Goal: Task Accomplishment & Management: Use online tool/utility

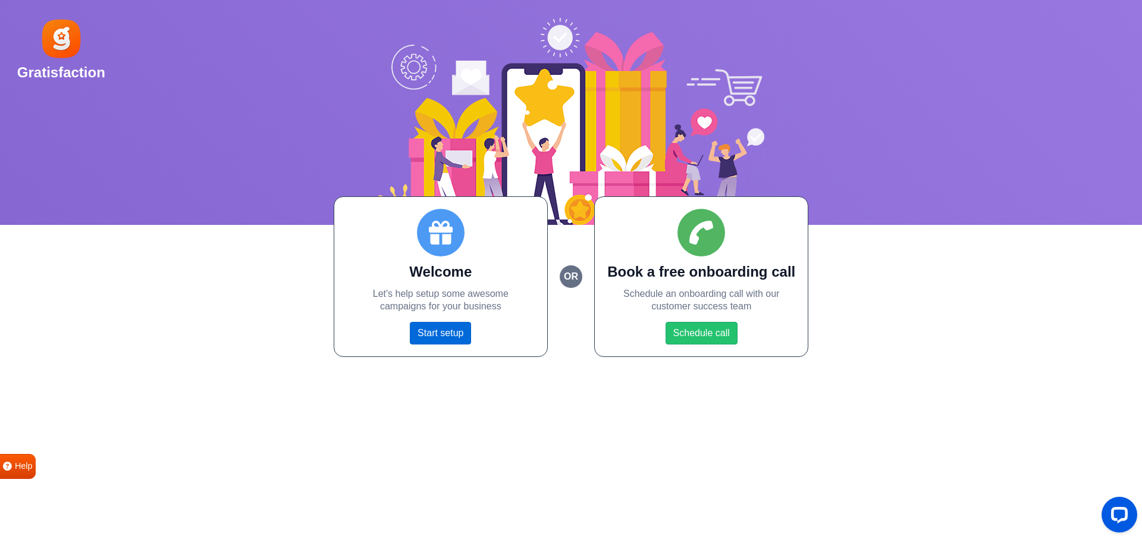
click at [436, 336] on link "Start setup" at bounding box center [440, 333] width 61 height 23
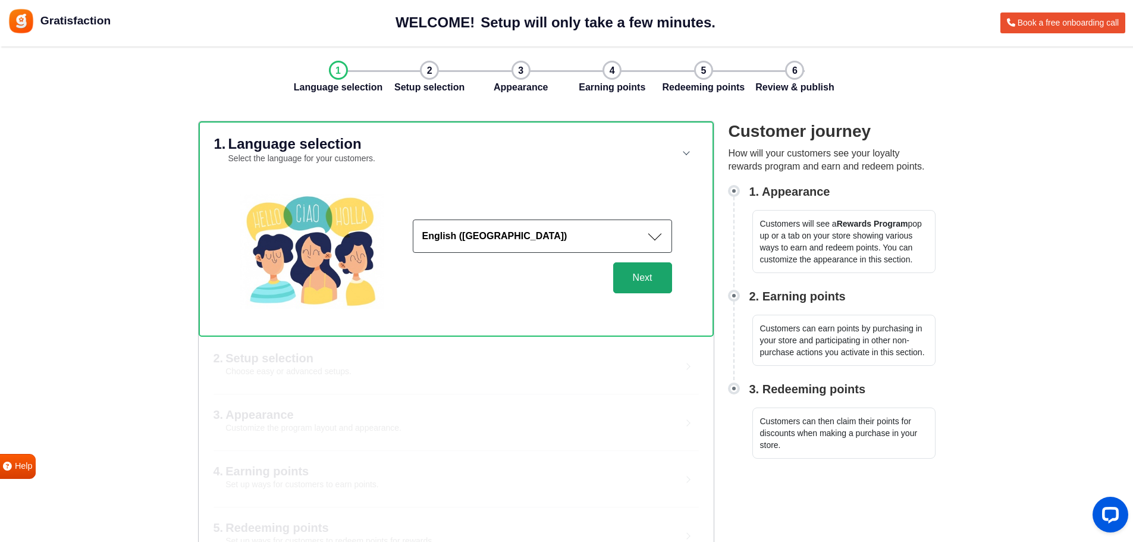
click at [633, 293] on button "Next" at bounding box center [642, 277] width 59 height 31
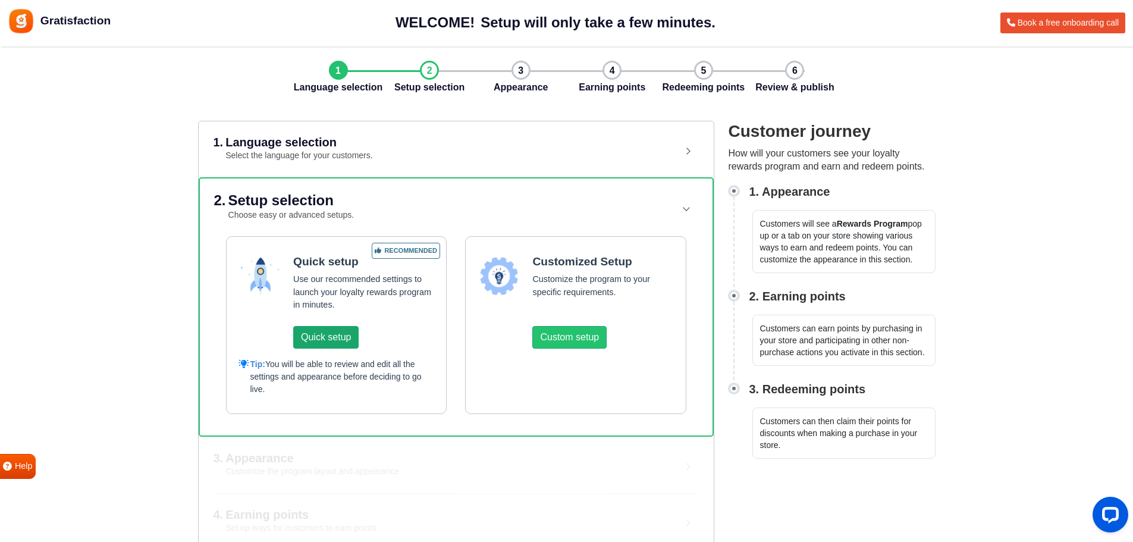
click at [359, 349] on button "Quick setup" at bounding box center [325, 337] width 65 height 23
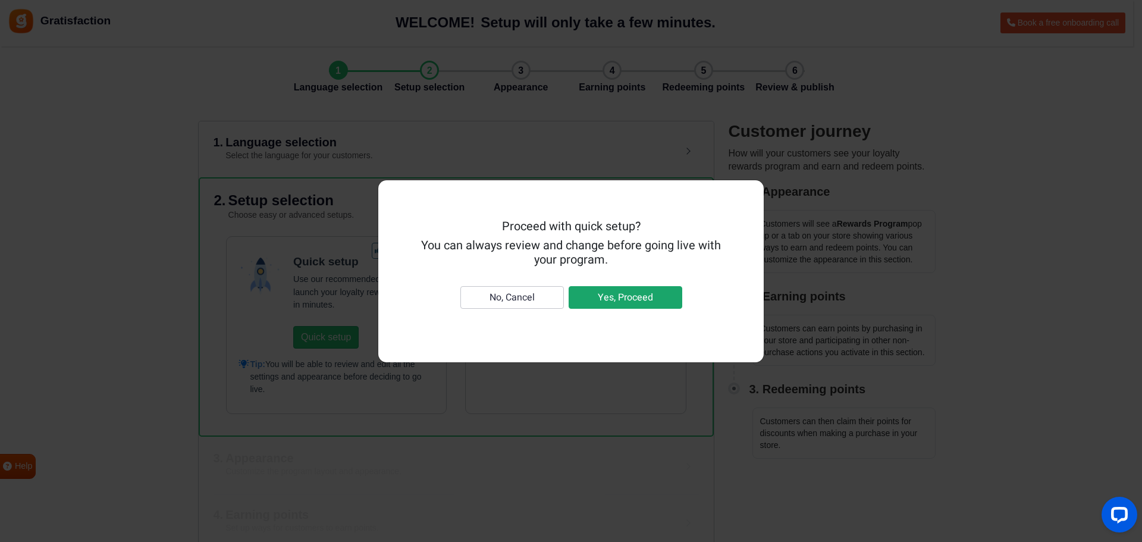
click at [577, 309] on button "Yes, Proceed" at bounding box center [626, 297] width 114 height 23
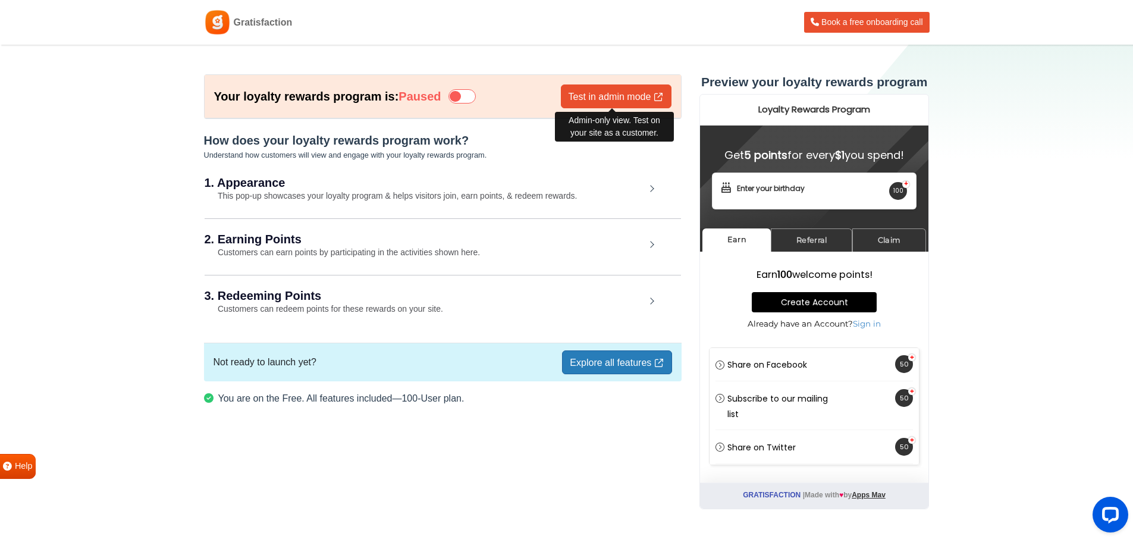
click at [615, 95] on link "Test in admin mode" at bounding box center [616, 96] width 111 height 24
click at [654, 202] on div "1. Appearance This pop-up showcases your loyalty program & helps visitors join,…" at bounding box center [443, 189] width 476 height 55
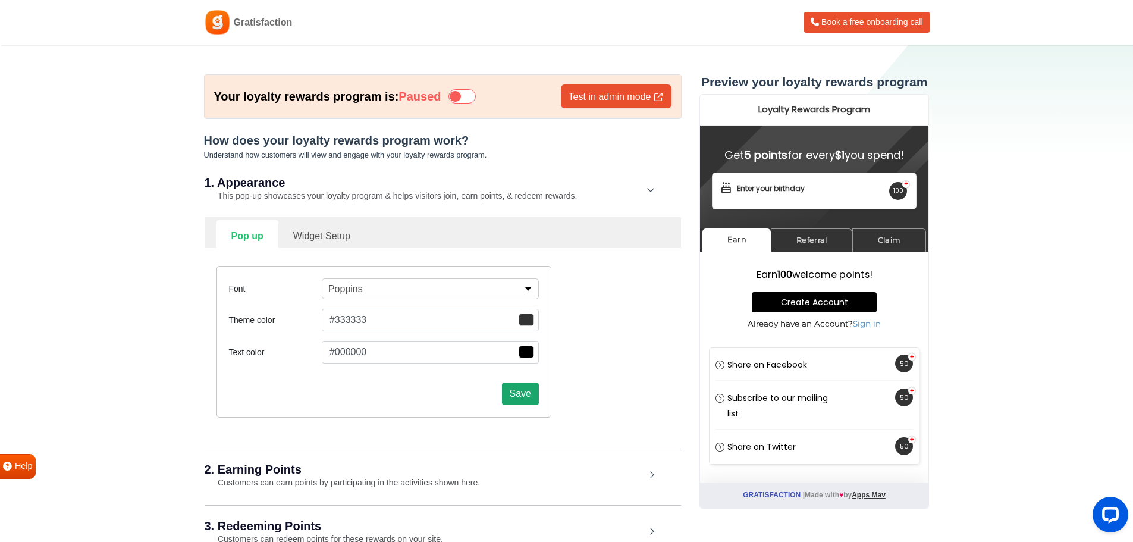
click at [510, 405] on button "Save" at bounding box center [520, 393] width 37 height 23
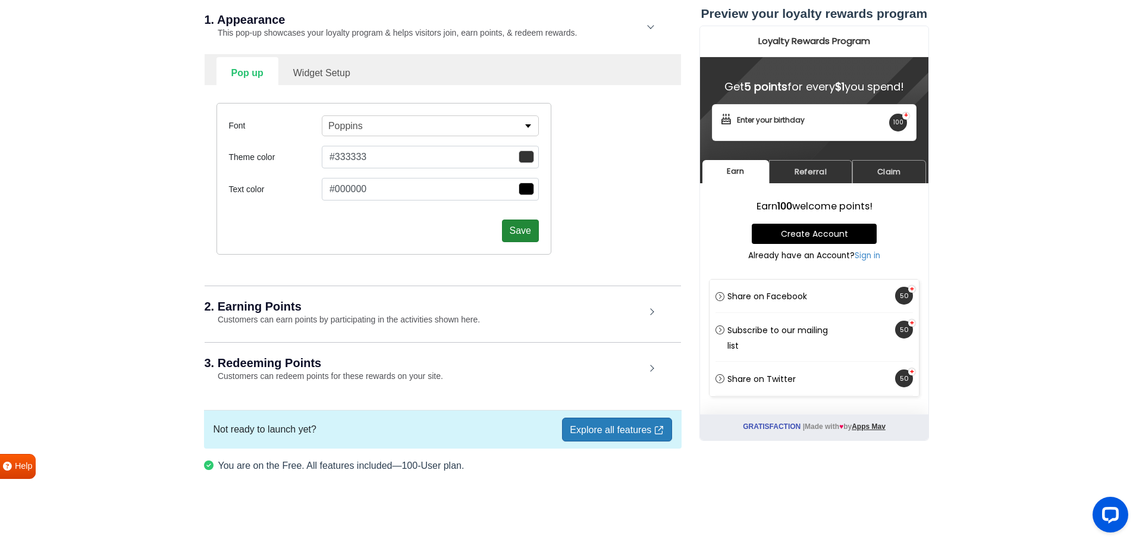
scroll to position [275, 0]
click at [524, 219] on button "Save" at bounding box center [520, 230] width 37 height 23
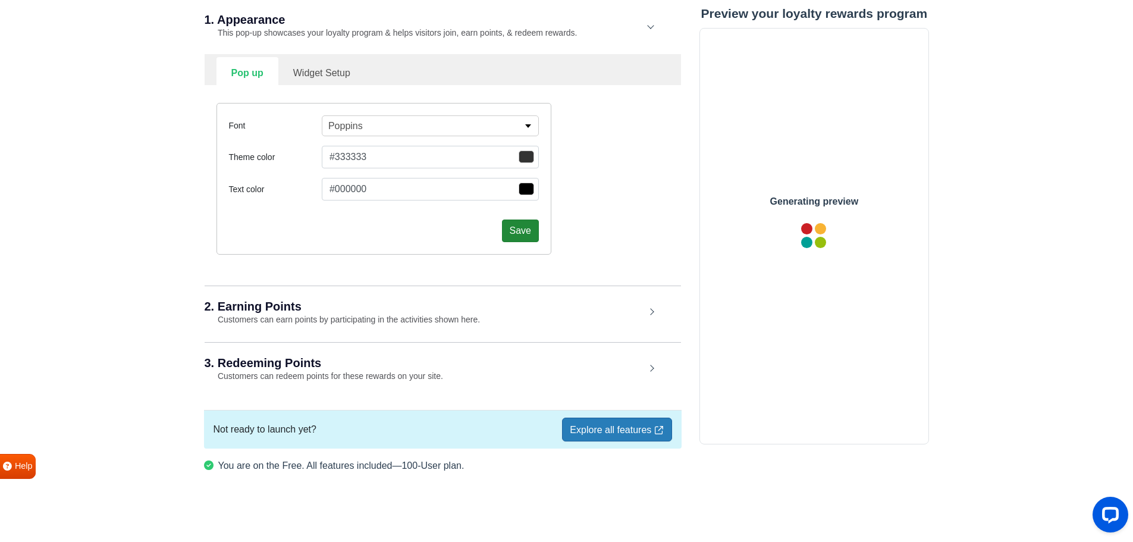
scroll to position [0, 0]
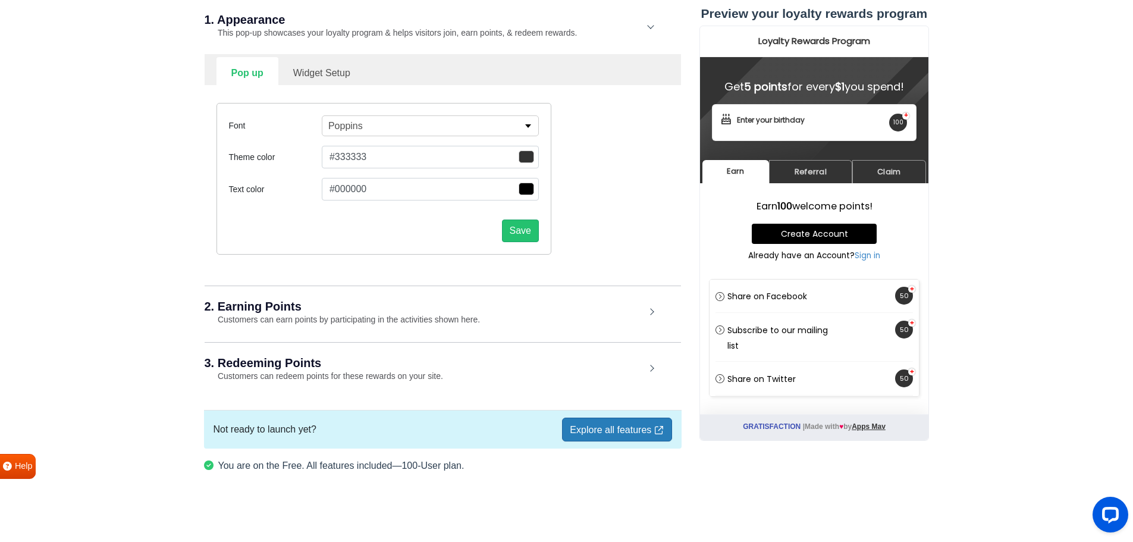
click at [656, 289] on div "2. Earning Points Customers can earn points by participating in the activities …" at bounding box center [443, 312] width 476 height 55
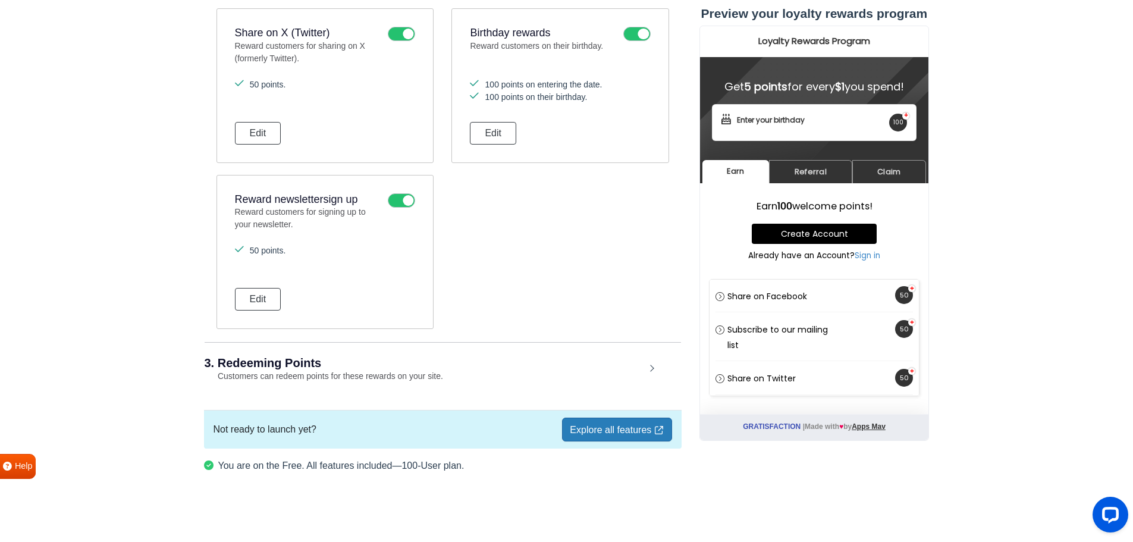
scroll to position [929, 0]
click at [393, 208] on icon at bounding box center [401, 200] width 27 height 14
click at [0, 0] on input "checkbox" at bounding box center [0, 0] width 0 height 0
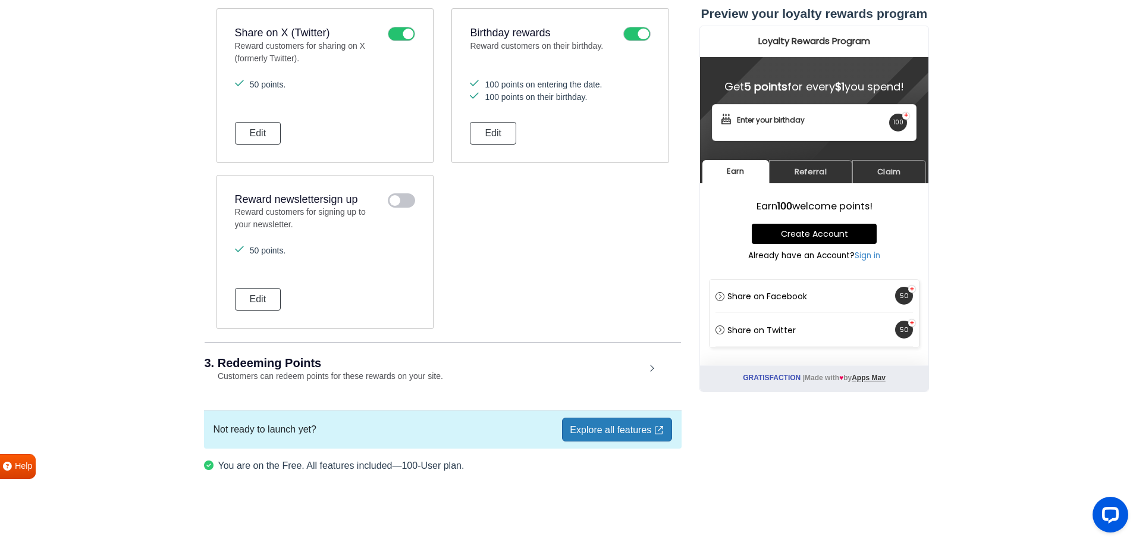
scroll to position [996, 0]
click at [655, 349] on div "3. Redeeming Points Customers can redeem points for these rewards on your site." at bounding box center [443, 369] width 476 height 55
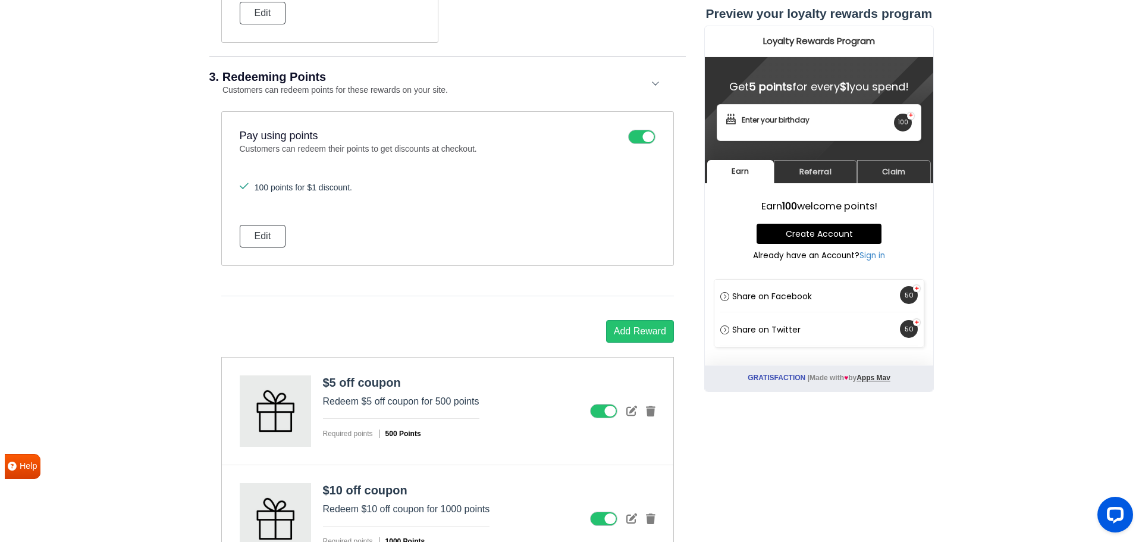
scroll to position [1115, 0]
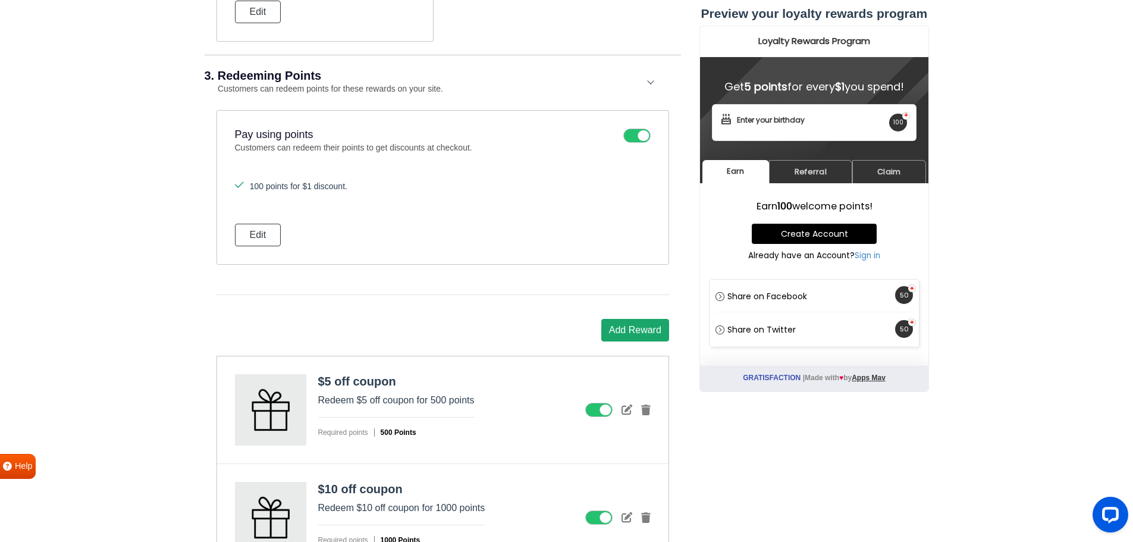
click at [615, 341] on button "Add Reward" at bounding box center [635, 330] width 68 height 23
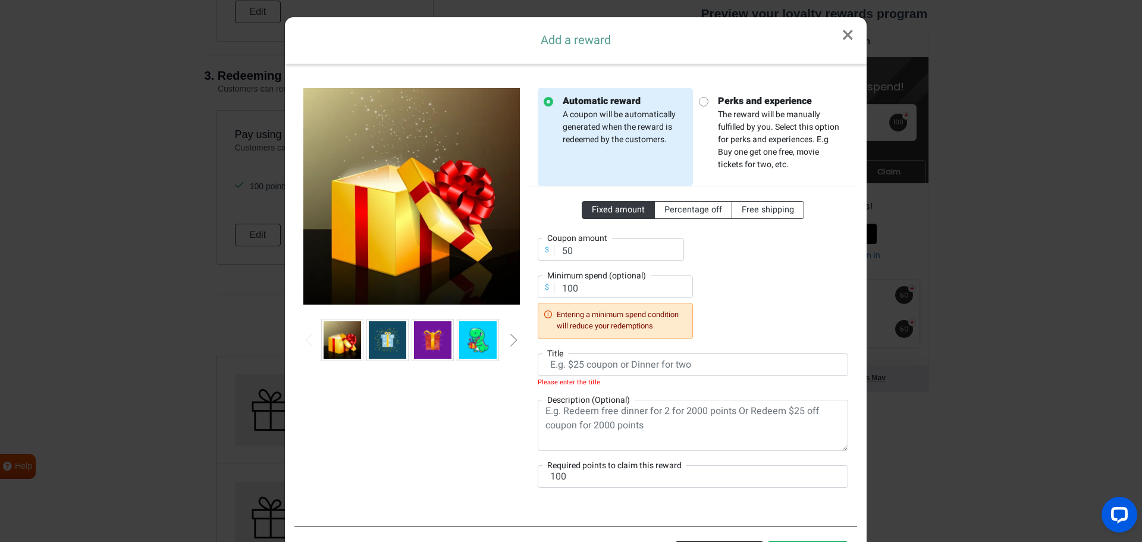
scroll to position [59, 0]
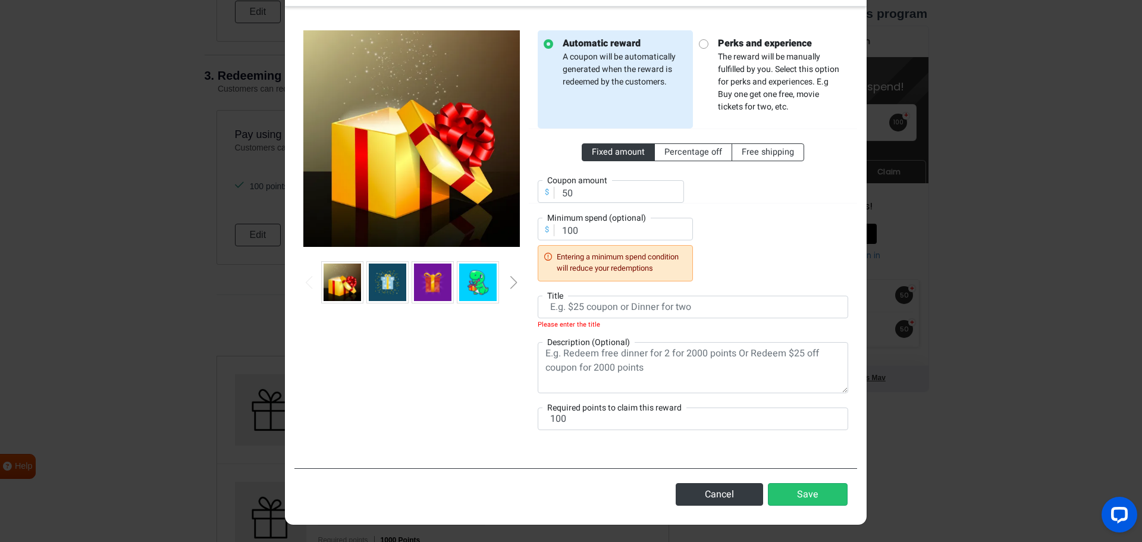
click at [719, 203] on div at bounding box center [775, 184] width 164 height 37
click at [576, 296] on input "text" at bounding box center [693, 307] width 310 height 23
drag, startPoint x: 552, startPoint y: 384, endPoint x: 719, endPoint y: 390, distance: 167.3
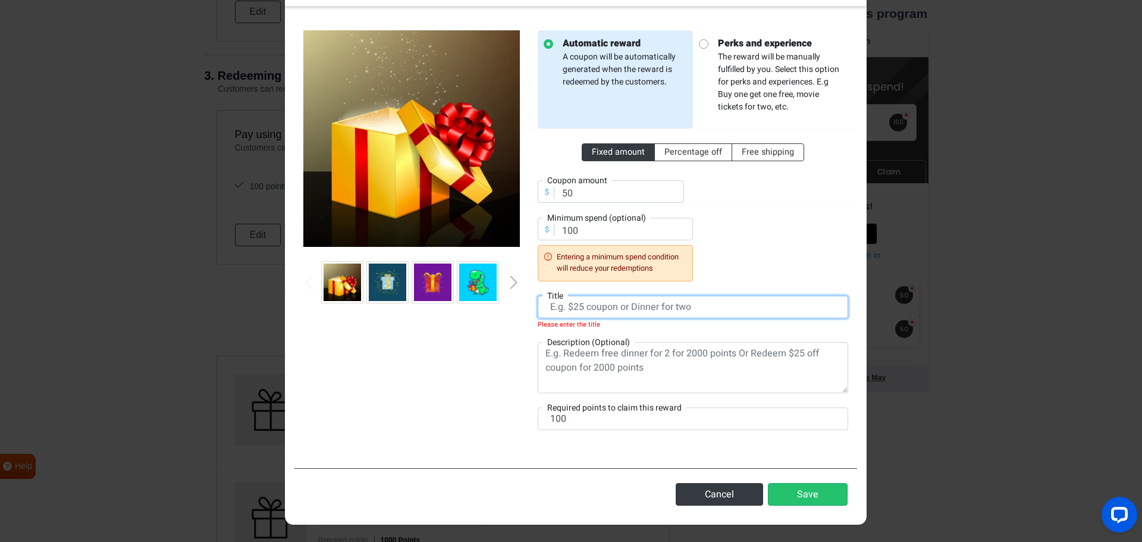
click at [718, 318] on input "text" at bounding box center [693, 307] width 310 height 23
drag, startPoint x: 759, startPoint y: 385, endPoint x: 589, endPoint y: 386, distance: 170.1
click at [589, 318] on input "text" at bounding box center [693, 307] width 310 height 23
click at [633, 224] on label "Minimum spend (optional)" at bounding box center [596, 218] width 108 height 12
click at [636, 203] on input "50" at bounding box center [611, 191] width 146 height 23
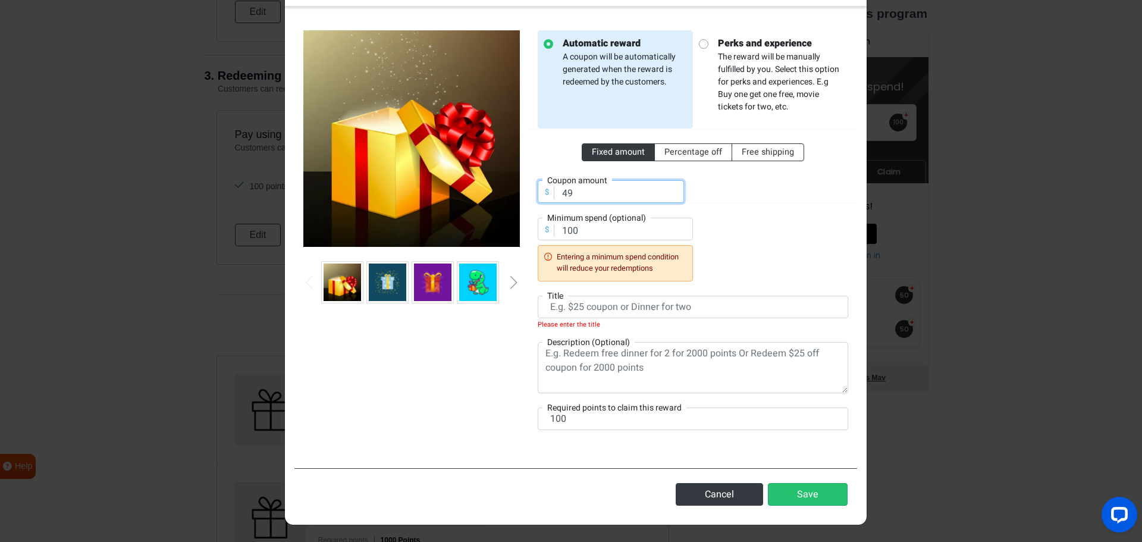
click at [669, 203] on input "49" at bounding box center [611, 191] width 146 height 23
click at [669, 203] on input "48" at bounding box center [611, 191] width 146 height 23
click at [669, 203] on input "47" at bounding box center [611, 191] width 146 height 23
drag, startPoint x: 604, startPoint y: 221, endPoint x: 555, endPoint y: 217, distance: 48.9
click at [555, 203] on div "$ Coupon amount 47" at bounding box center [611, 191] width 146 height 23
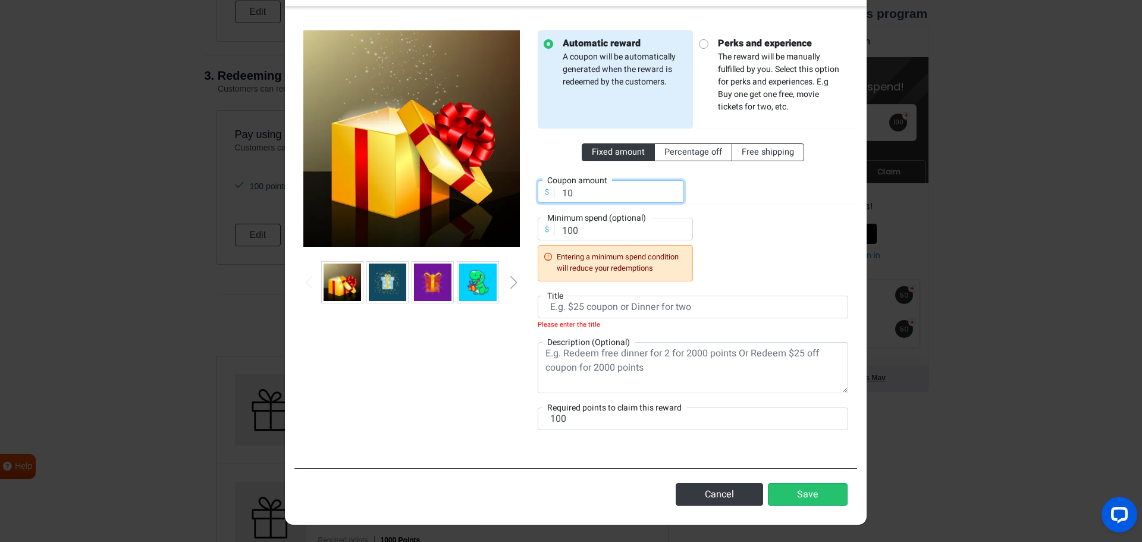
type input "10"
click at [614, 240] on input "100" at bounding box center [615, 229] width 155 height 23
drag, startPoint x: 610, startPoint y: 281, endPoint x: 547, endPoint y: 278, distance: 62.6
click at [547, 278] on div "$ Minimum spend (optional) 100 Entering a minimum spend condition will reduce y…" at bounding box center [615, 249] width 155 height 63
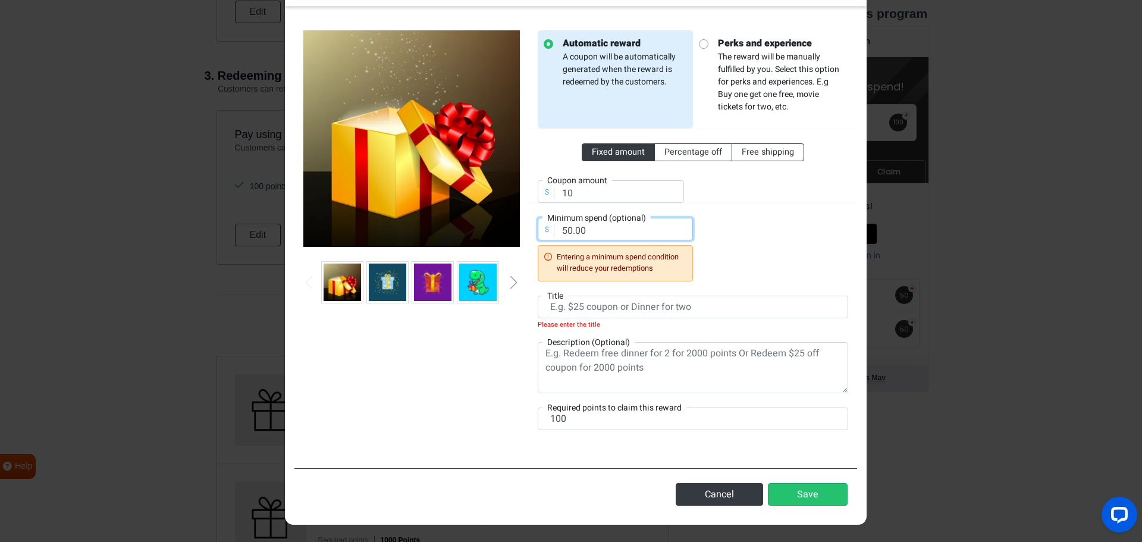
type input "50.00"
drag, startPoint x: 746, startPoint y: 330, endPoint x: 559, endPoint y: 327, distance: 188.0
click at [559, 318] on input "text" at bounding box center [693, 307] width 310 height 23
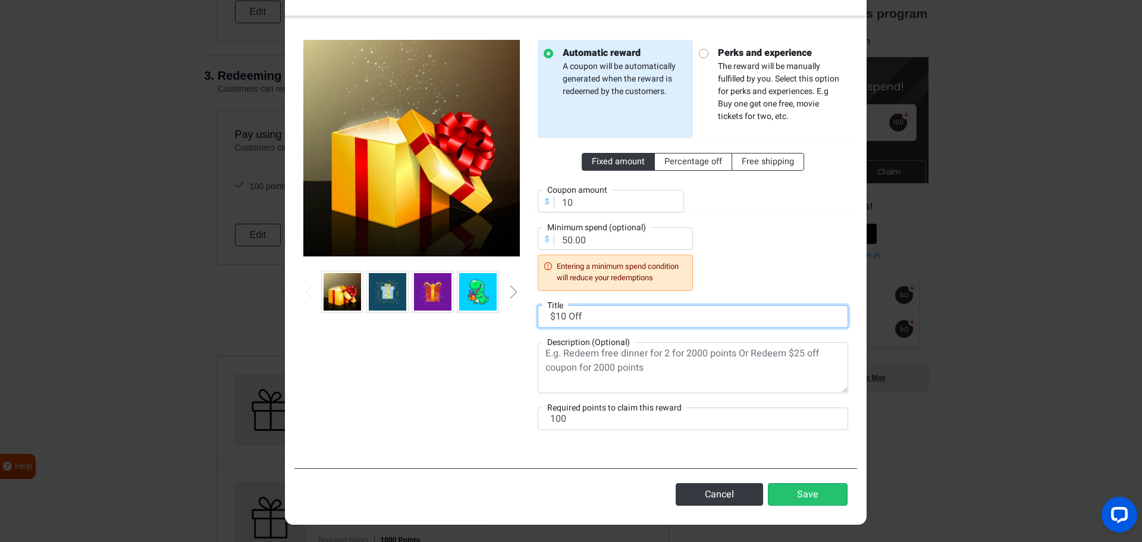
type input "$10 Off"
click at [570, 383] on textarea at bounding box center [693, 367] width 310 height 51
drag, startPoint x: 545, startPoint y: 378, endPoint x: 690, endPoint y: 403, distance: 146.7
click at [690, 393] on textarea at bounding box center [693, 367] width 310 height 51
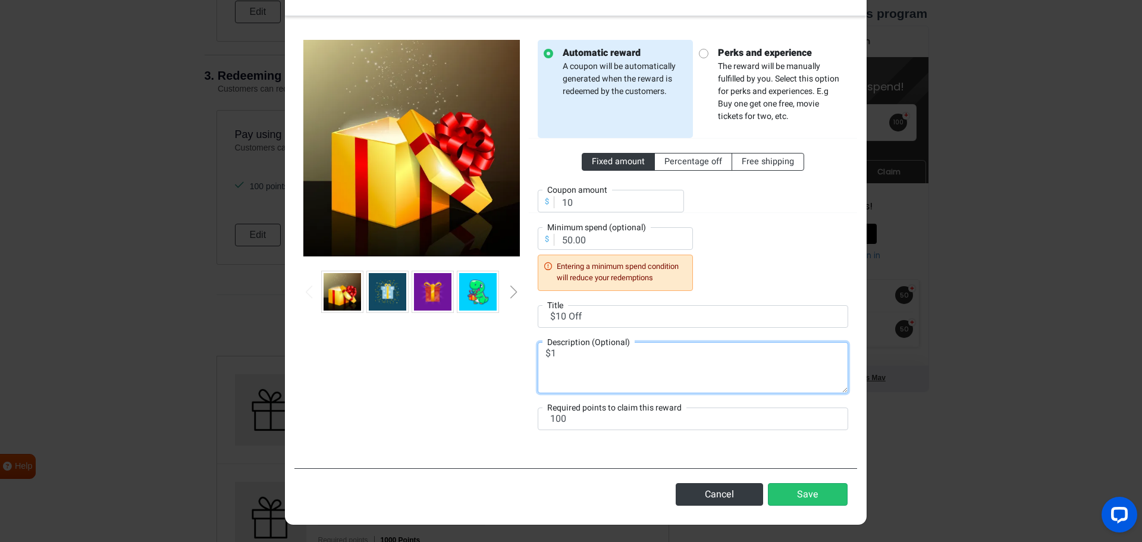
type textarea "$"
type textarea "1"
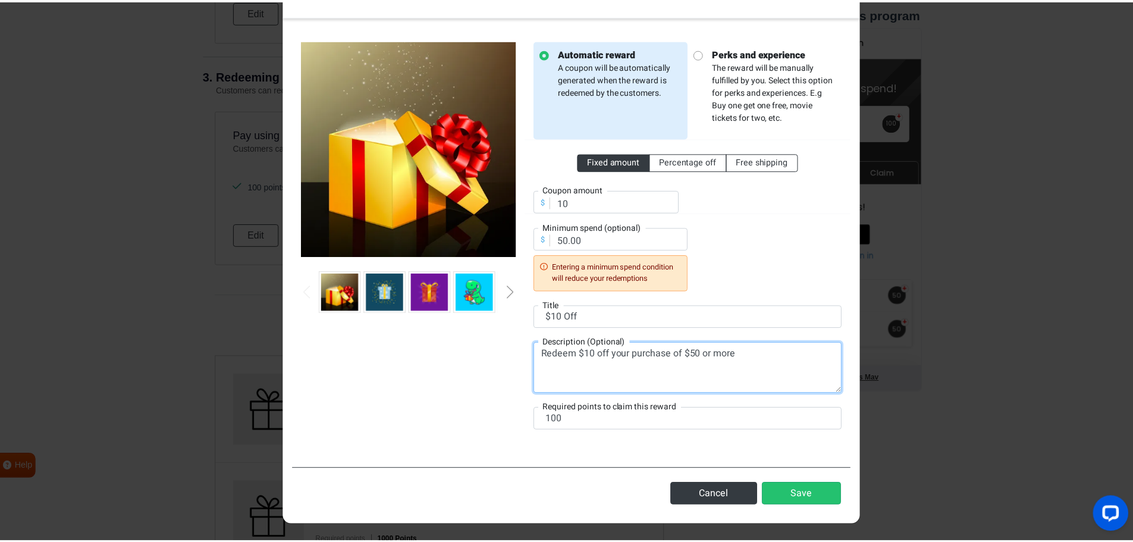
scroll to position [331, 0]
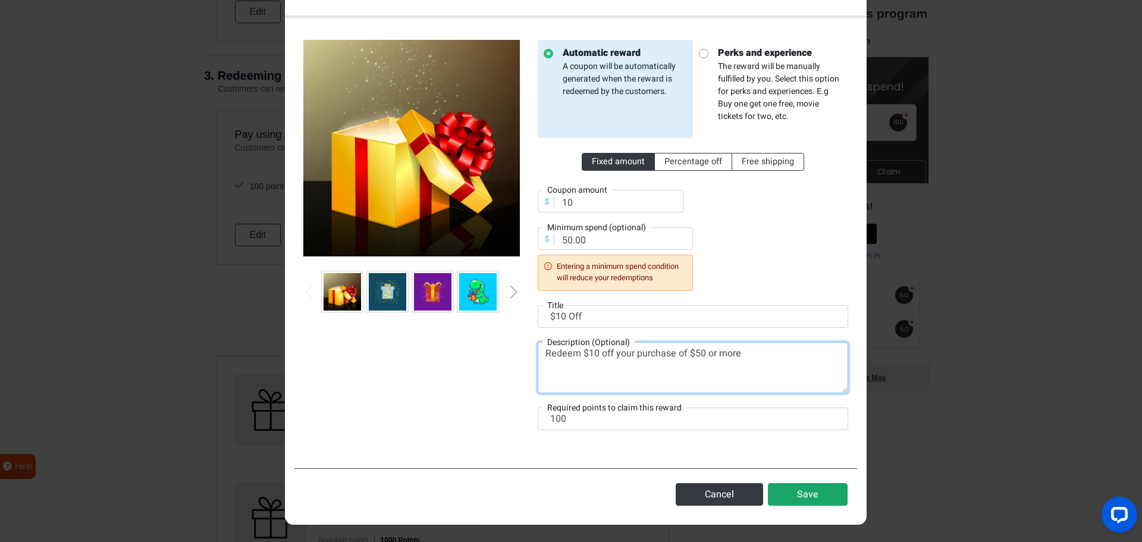
type textarea "Redeem $10 off your purchase of $50 or more"
click at [794, 485] on button "Save" at bounding box center [808, 494] width 80 height 23
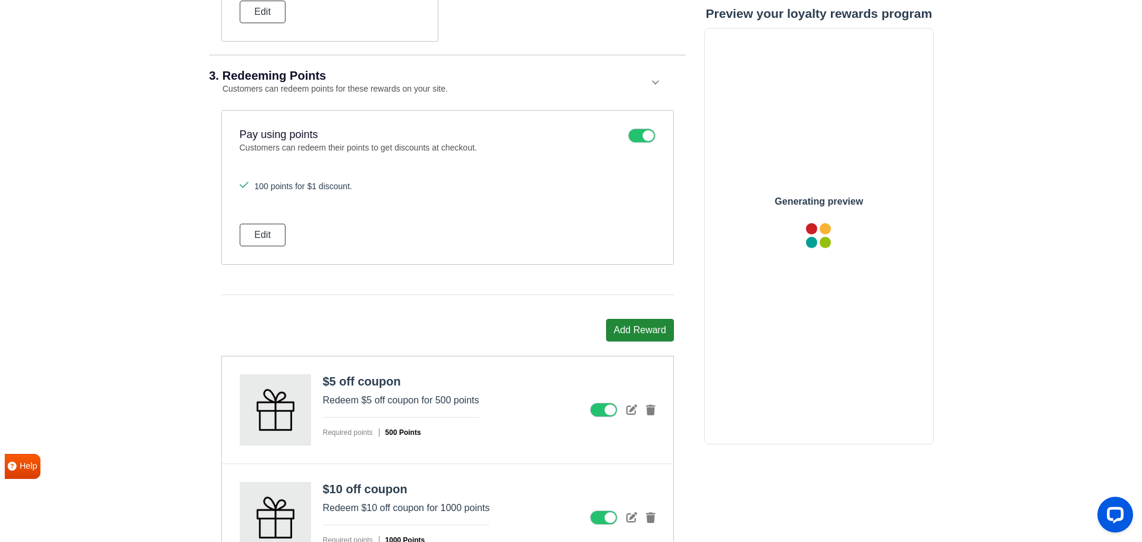
scroll to position [0, 0]
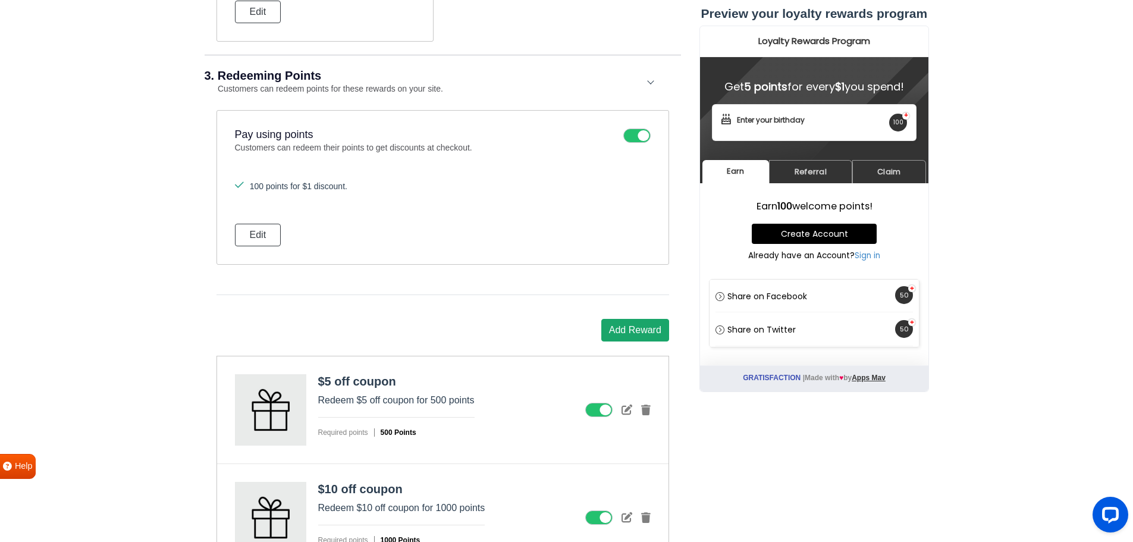
click at [622, 341] on button "Add Reward" at bounding box center [635, 330] width 68 height 23
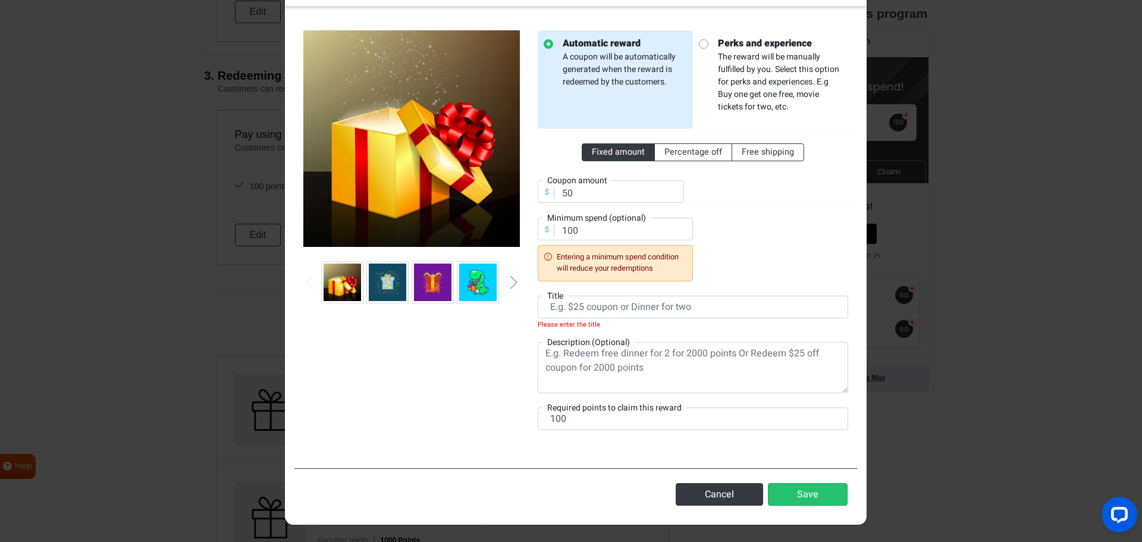
scroll to position [178, 0]
drag, startPoint x: 595, startPoint y: 218, endPoint x: 560, endPoint y: 219, distance: 35.1
click at [560, 203] on input "50" at bounding box center [611, 191] width 146 height 23
type input "1.00"
click at [675, 240] on input "99" at bounding box center [615, 229] width 155 height 23
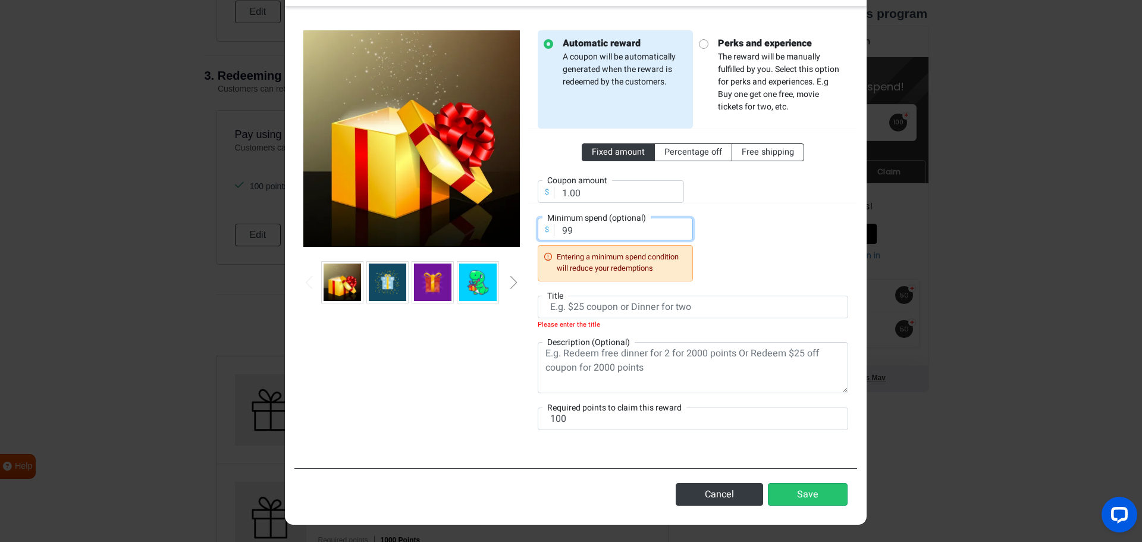
drag, startPoint x: 652, startPoint y: 279, endPoint x: 563, endPoint y: 272, distance: 90.1
click at [563, 240] on input "99" at bounding box center [615, 229] width 155 height 23
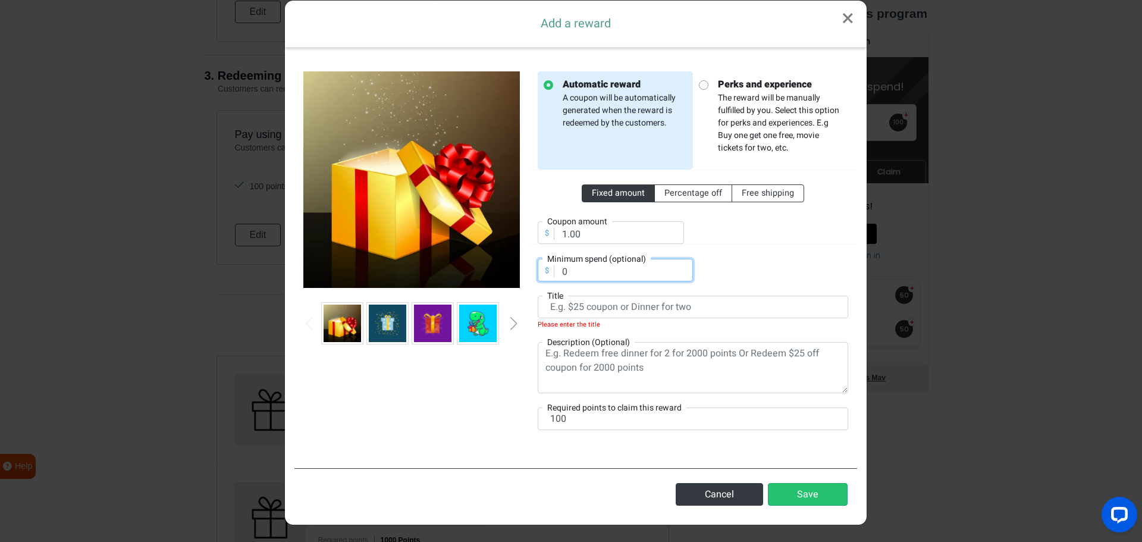
scroll to position [274, 0]
type input "0"
drag, startPoint x: 545, startPoint y: 224, endPoint x: 776, endPoint y: 244, distance: 231.6
click at [776, 296] on div "Title Please enter the title" at bounding box center [693, 312] width 310 height 32
drag, startPoint x: 754, startPoint y: 227, endPoint x: 554, endPoint y: 226, distance: 199.8
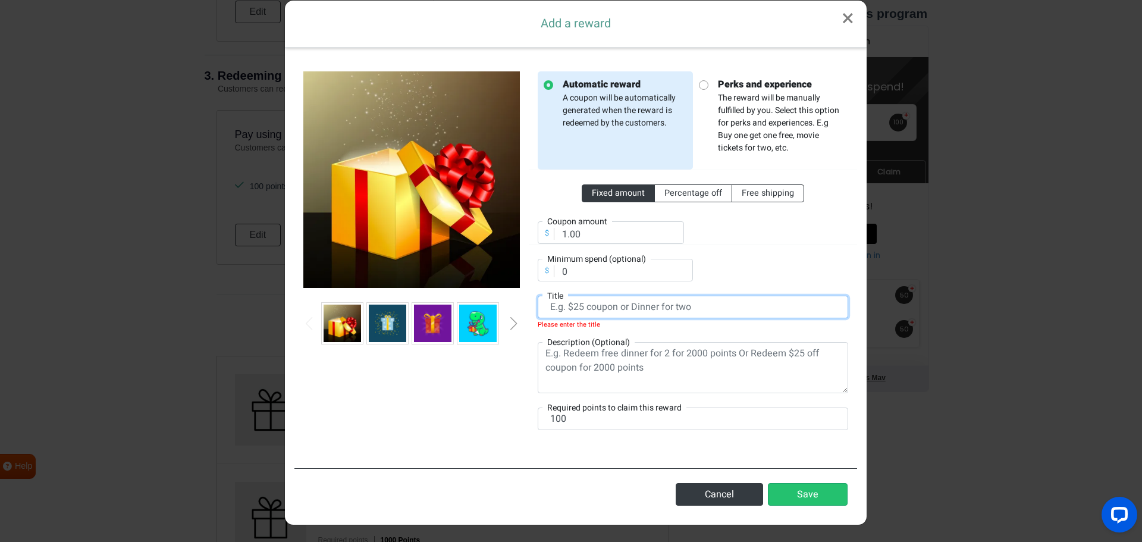
click at [554, 296] on input "text" at bounding box center [693, 307] width 310 height 23
type input "$"
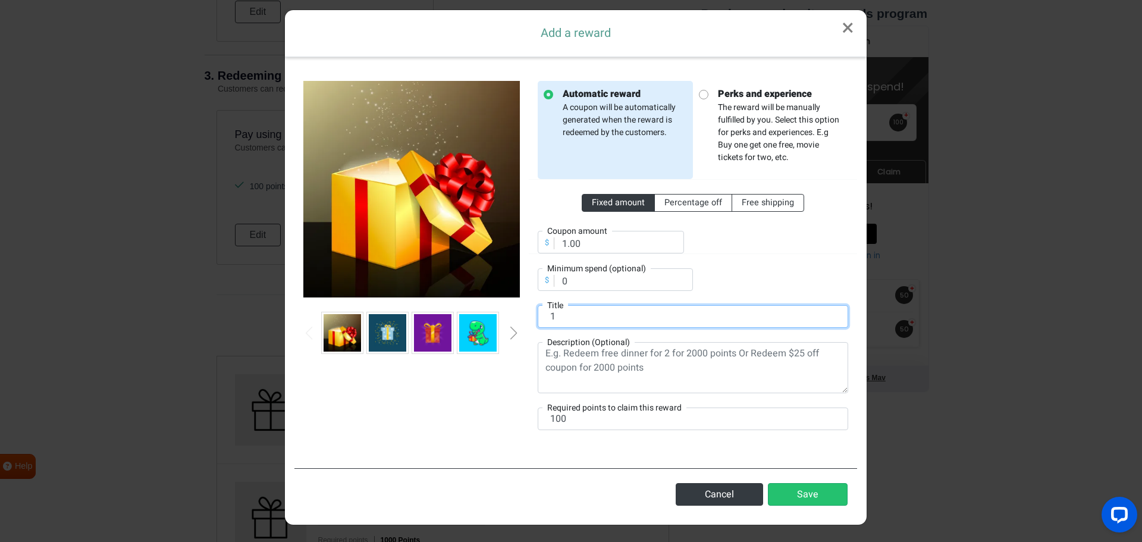
scroll to position [265, 0]
type input "1"
type input "$1.00 off for each 100 points"
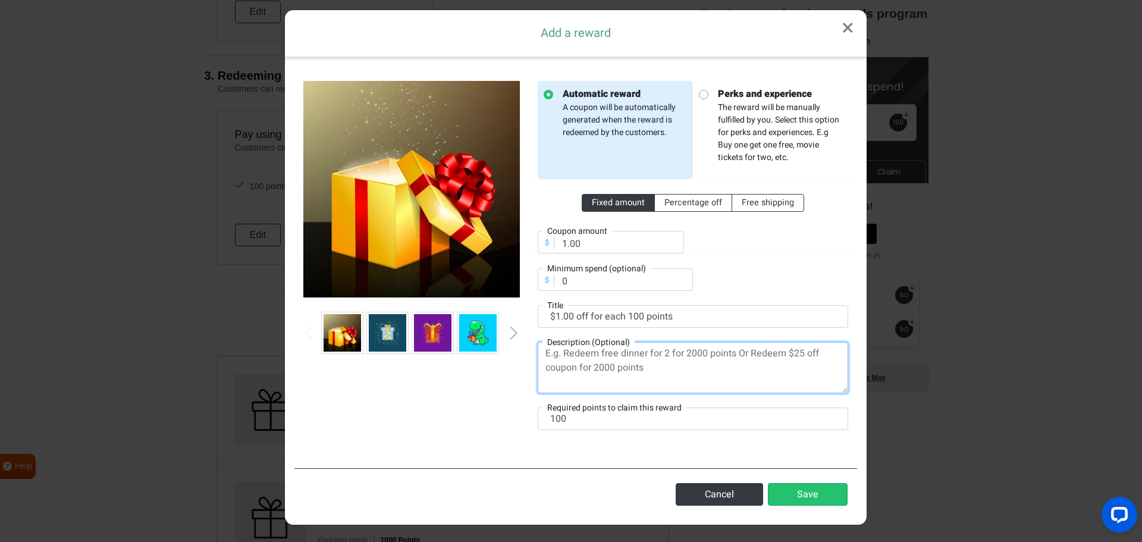
drag, startPoint x: 545, startPoint y: 283, endPoint x: 713, endPoint y: 300, distance: 168.6
click at [713, 342] on textarea at bounding box center [693, 367] width 310 height 51
type textarea "Reward yourself with $1.00 off for each 100 points you earn"
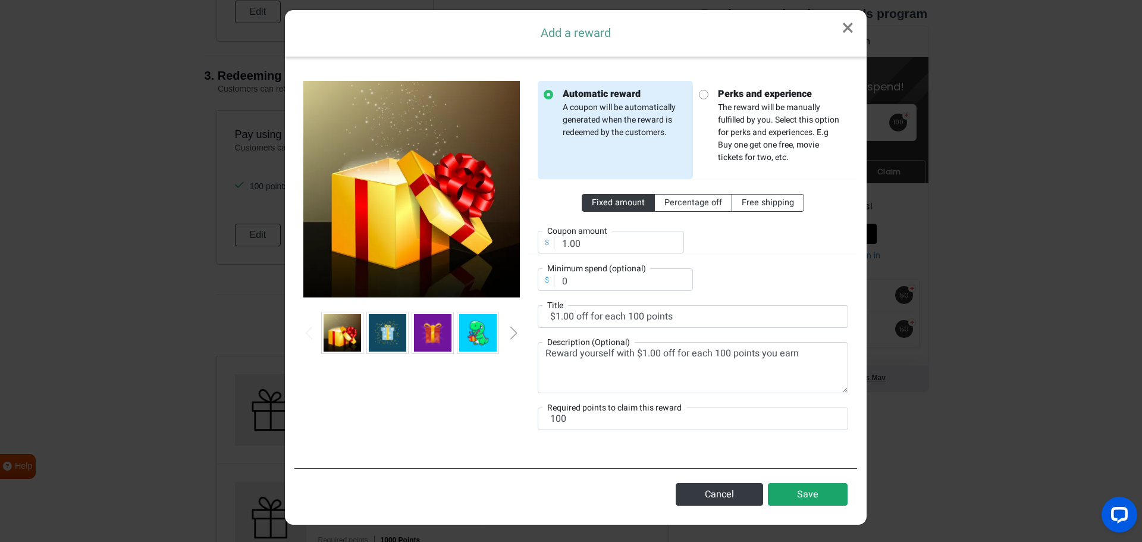
click at [788, 484] on button "Save" at bounding box center [808, 494] width 80 height 23
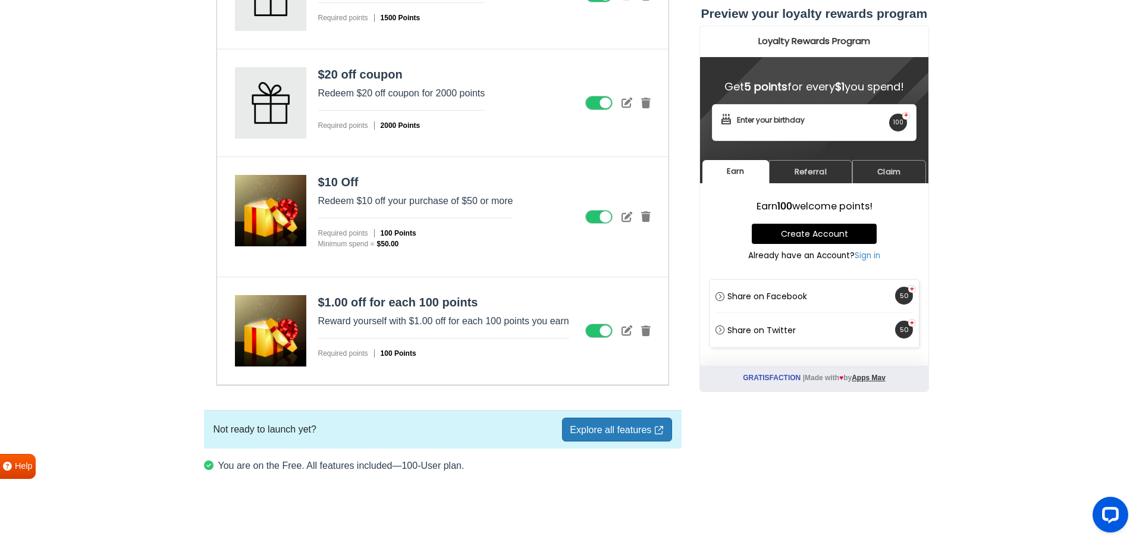
scroll to position [1829, 0]
click at [641, 222] on icon at bounding box center [646, 216] width 10 height 11
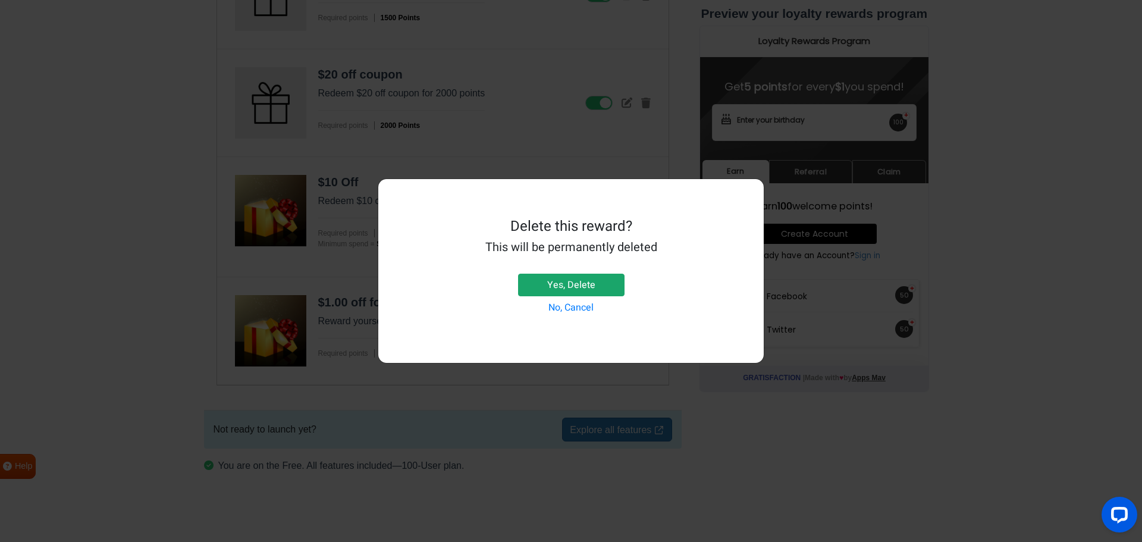
click at [580, 290] on button "Yes, Delete" at bounding box center [571, 285] width 106 height 23
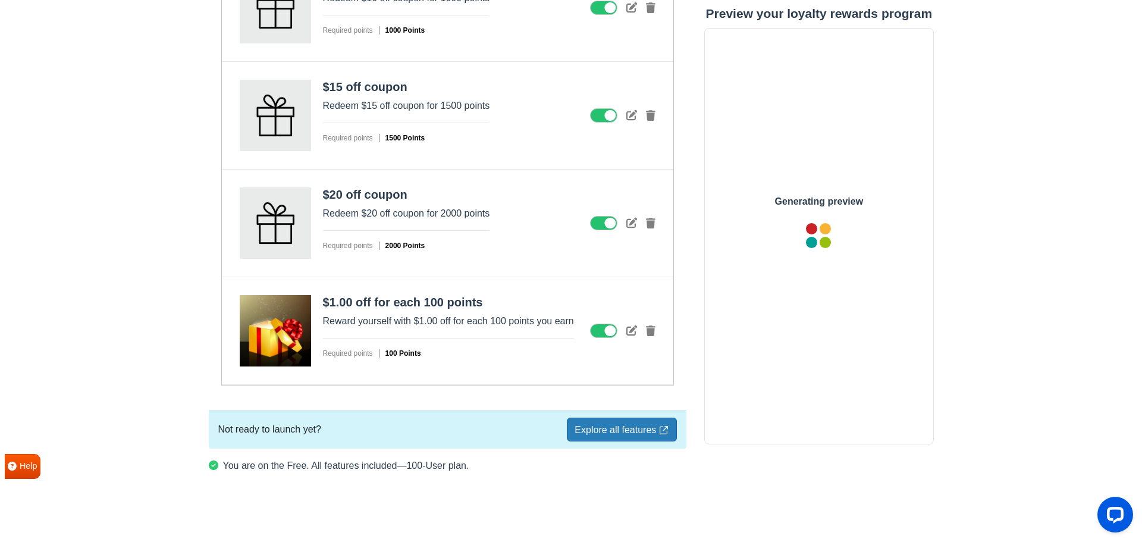
scroll to position [0, 0]
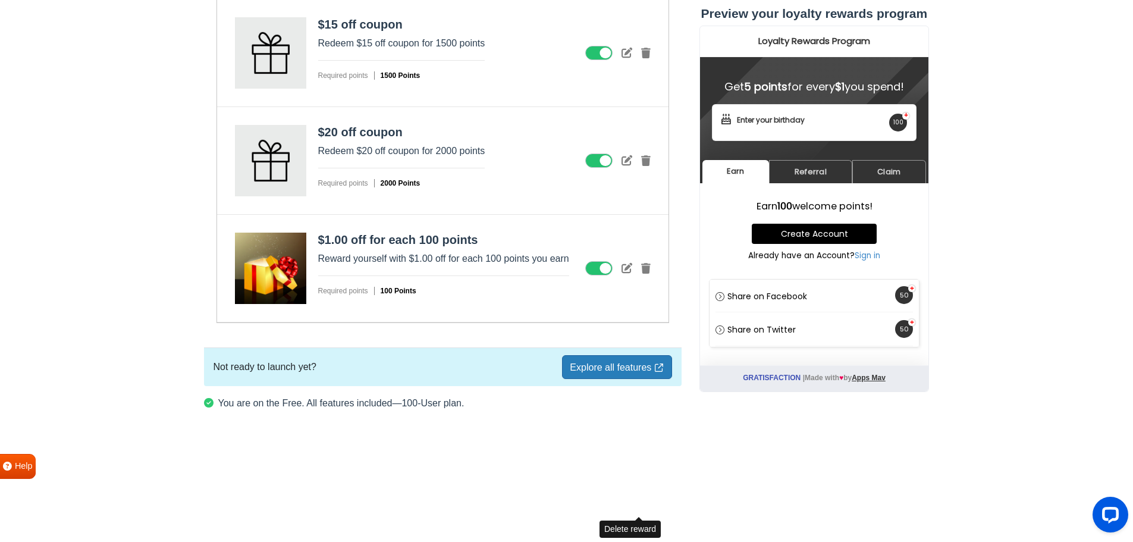
click at [643, 274] on icon at bounding box center [646, 268] width 10 height 11
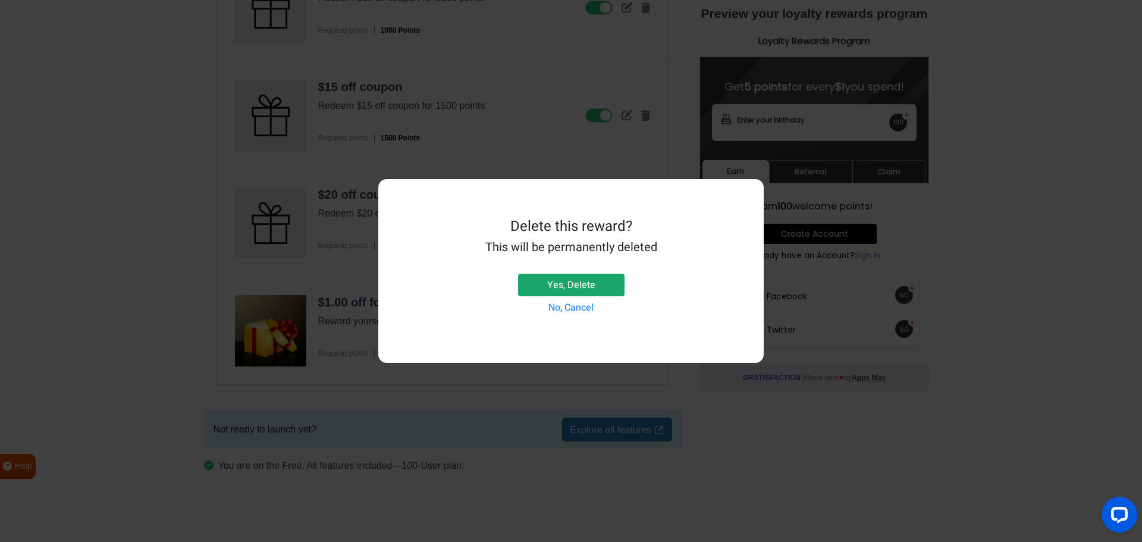
click at [563, 287] on button "Yes, Delete" at bounding box center [571, 285] width 106 height 23
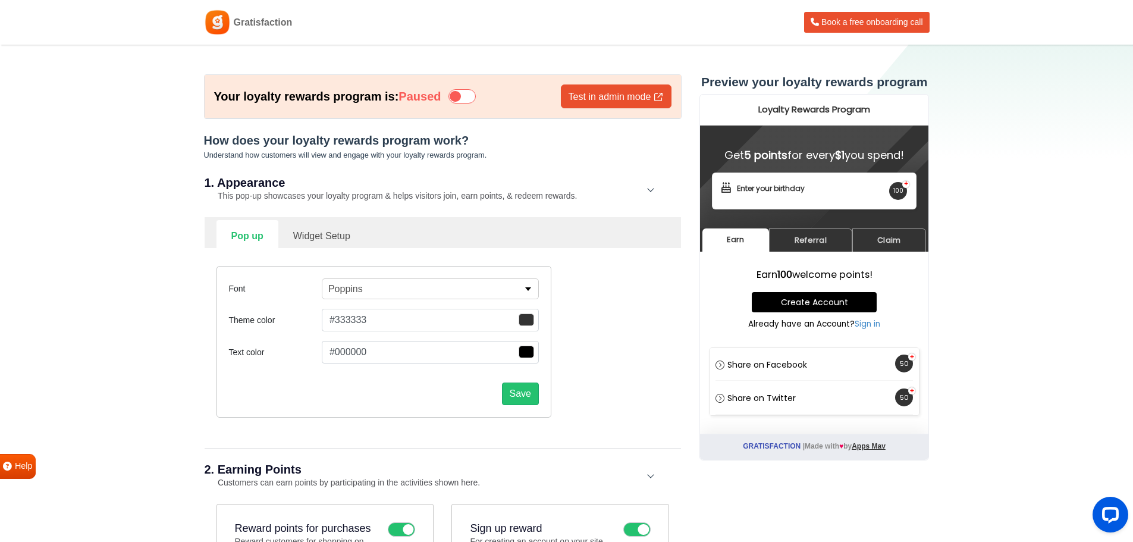
click at [476, 99] on icon at bounding box center [461, 96] width 27 height 14
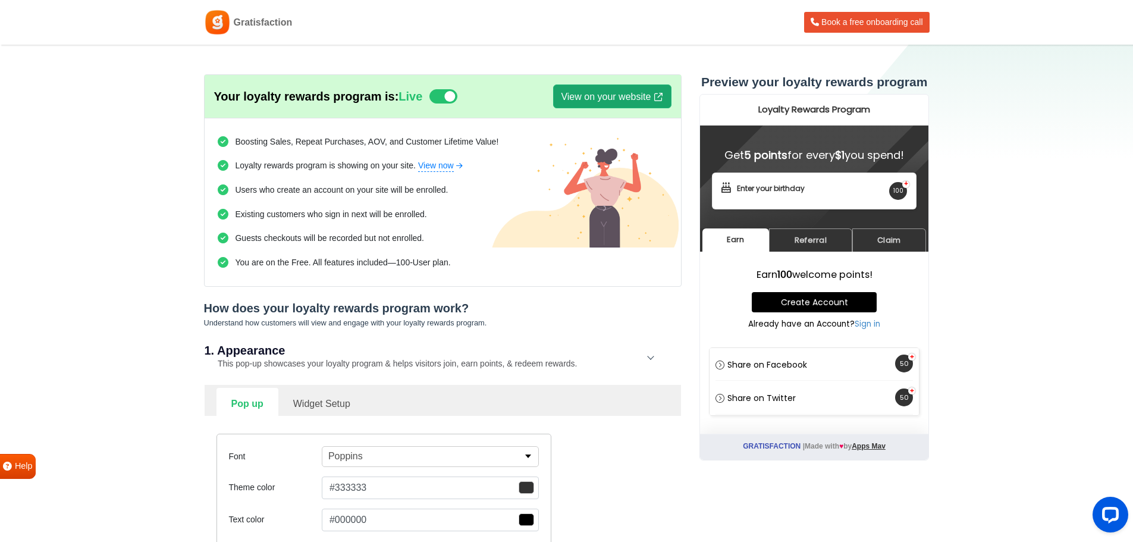
click at [630, 92] on link "View on your website" at bounding box center [612, 96] width 118 height 24
